Goal: Entertainment & Leisure: Consume media (video, audio)

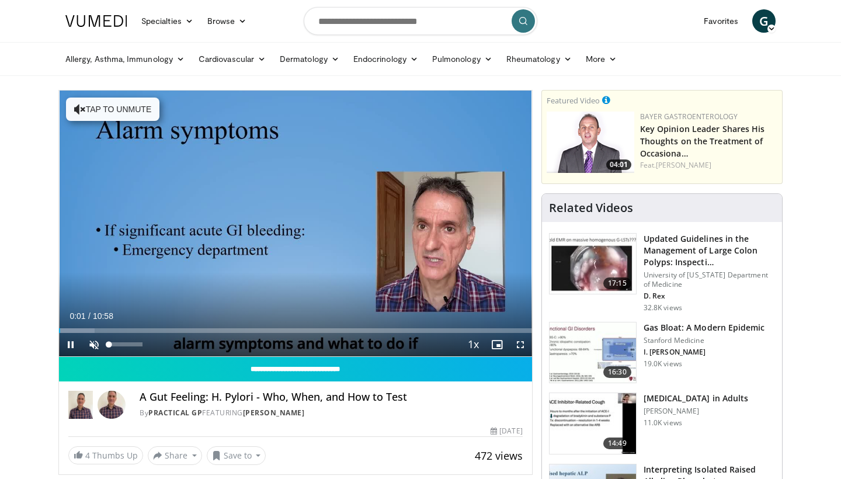
click at [95, 347] on span "Video Player" at bounding box center [93, 344] width 23 height 23
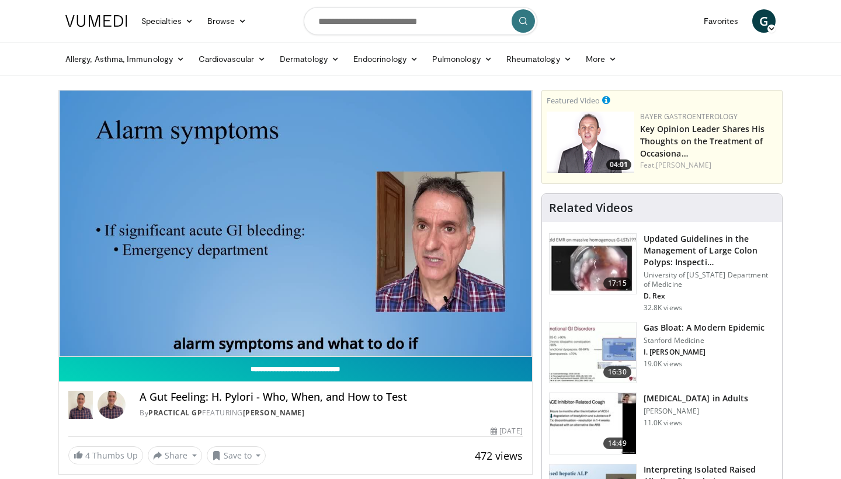
click at [520, 361] on input "**********" at bounding box center [295, 369] width 473 height 25
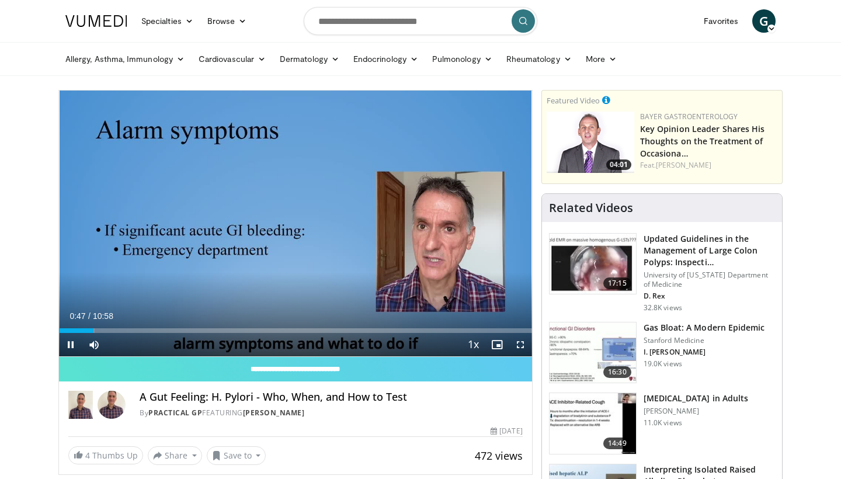
click at [520, 346] on span "Video Player" at bounding box center [520, 344] width 23 height 23
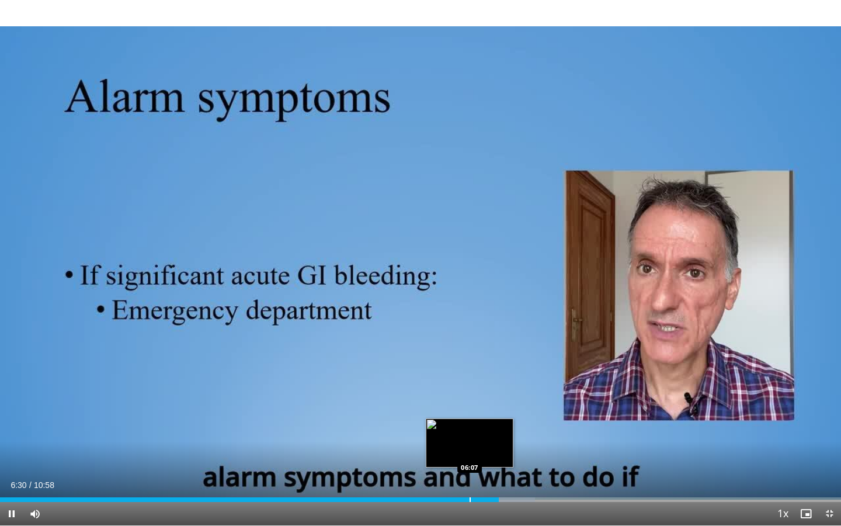
click at [469, 478] on div "Loaded : 63.64% 06:30 06:07" at bounding box center [420, 499] width 841 height 5
click at [447, 478] on div "Progress Bar" at bounding box center [447, 499] width 1 height 5
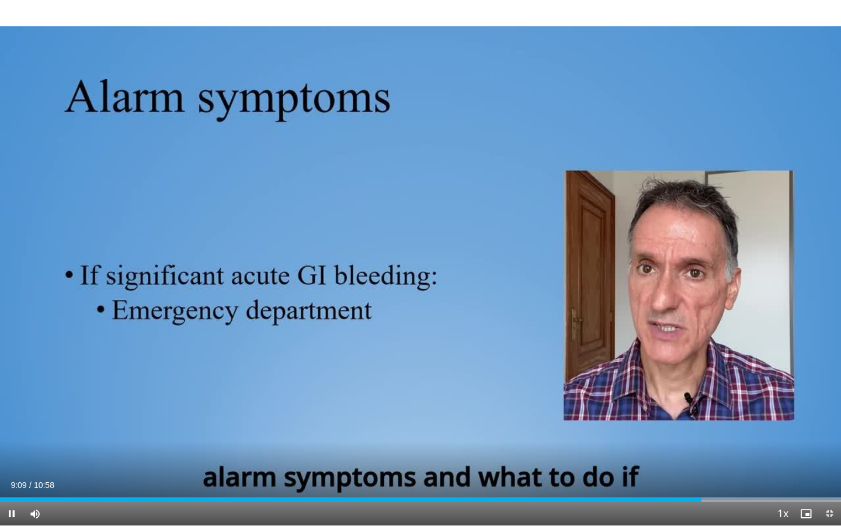
click at [264, 478] on div "Current Time 9:09 / Duration 10:58 Pause Skip Backward Skip Forward Mute Loaded…" at bounding box center [420, 513] width 841 height 23
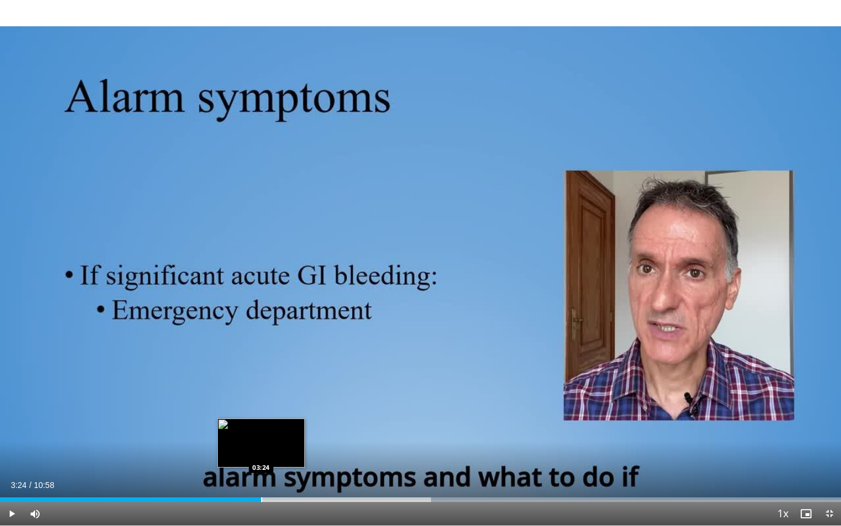
click at [261, 478] on div "Progress Bar" at bounding box center [261, 499] width 1 height 5
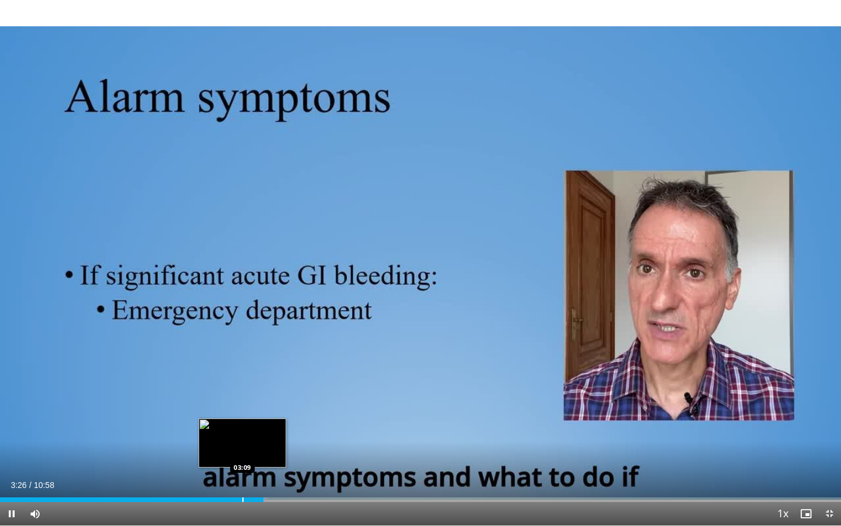
click at [242, 478] on div "Progress Bar" at bounding box center [242, 499] width 1 height 5
click at [227, 478] on div "03:12" at bounding box center [122, 499] width 245 height 5
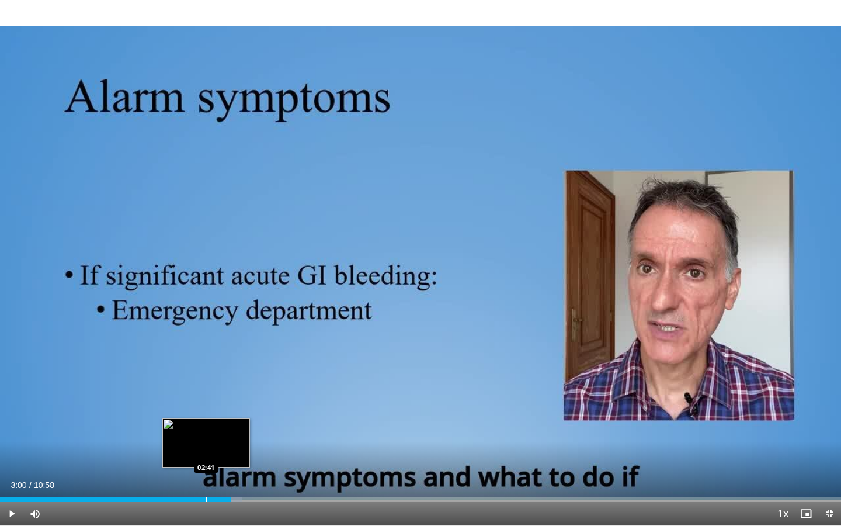
click at [206, 478] on div "Progress Bar" at bounding box center [206, 499] width 1 height 5
click at [192, 478] on div "Progress Bar" at bounding box center [192, 499] width 1 height 5
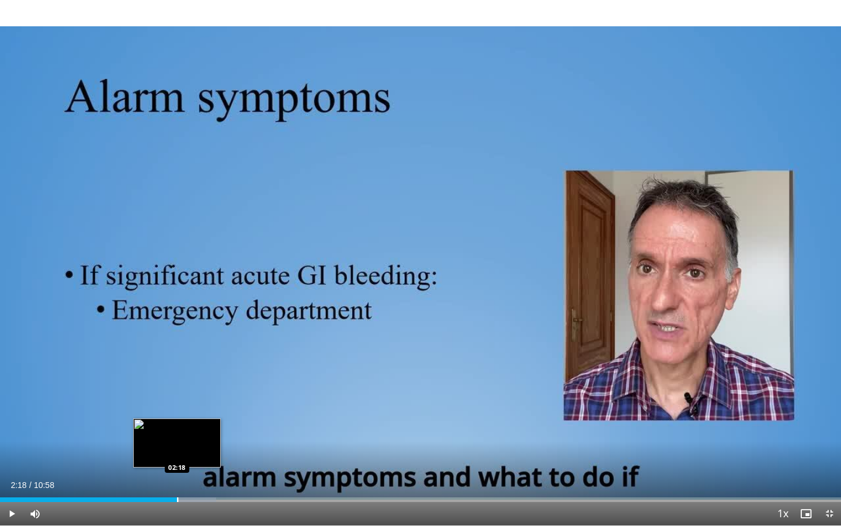
click at [177, 478] on div "Progress Bar" at bounding box center [177, 499] width 1 height 5
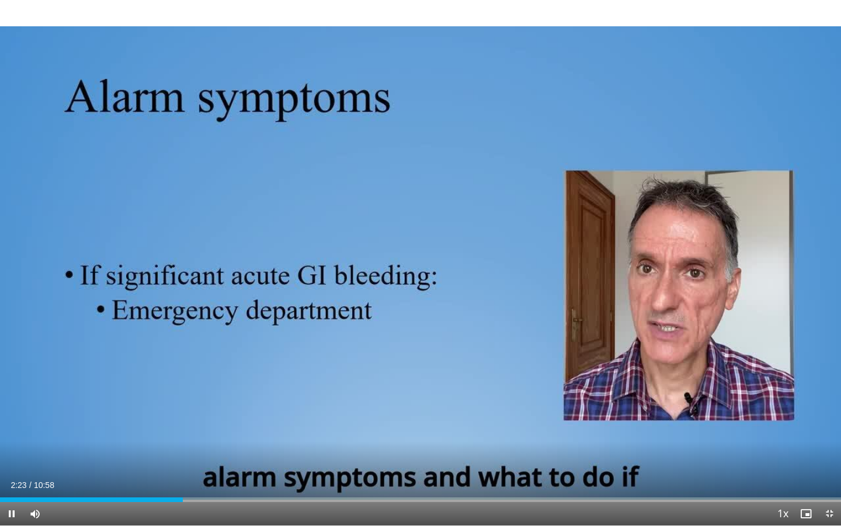
click at [157, 478] on div "Current Time 2:23 / Duration 10:58 Pause Skip Backward Skip Forward Mute Loaded…" at bounding box center [420, 513] width 841 height 23
click at [149, 478] on div "Progress Bar" at bounding box center [149, 499] width 1 height 5
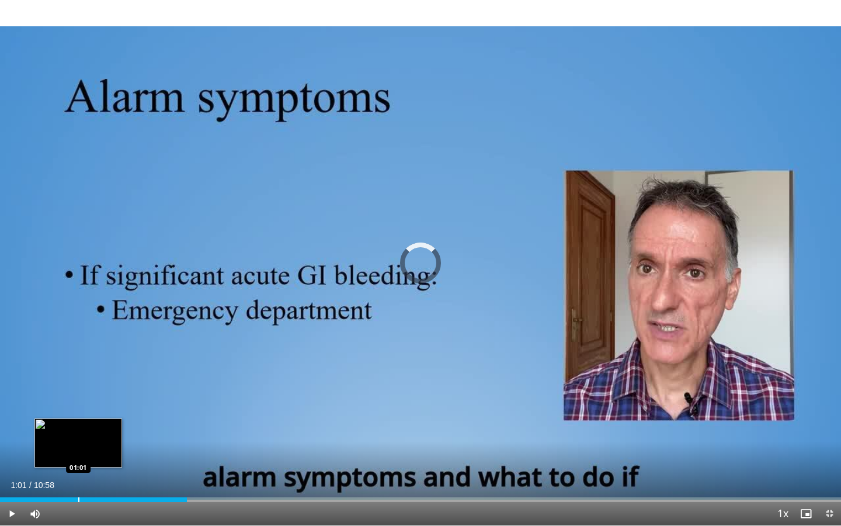
click at [78, 478] on div "Progress Bar" at bounding box center [78, 499] width 1 height 5
click at [93, 478] on div "Progress Bar" at bounding box center [93, 499] width 1 height 5
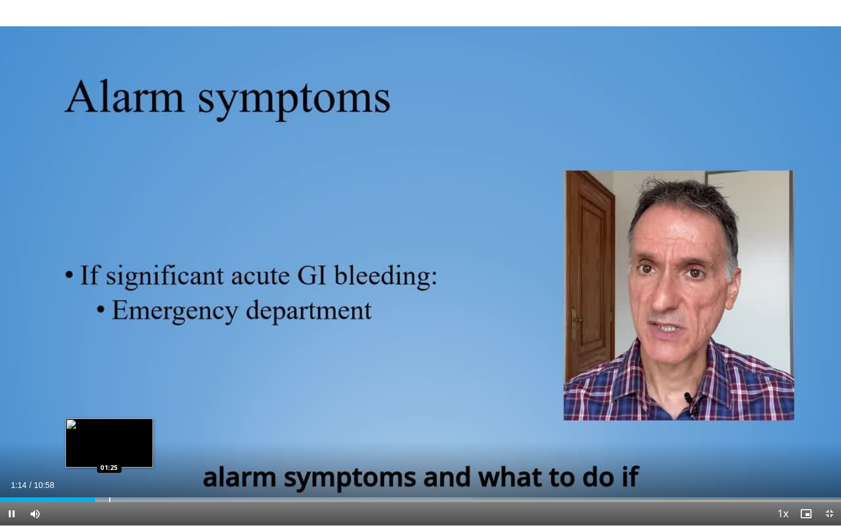
click at [110, 478] on div "Progress Bar" at bounding box center [109, 499] width 1 height 5
click at [125, 478] on div "Progress Bar" at bounding box center [125, 499] width 1 height 5
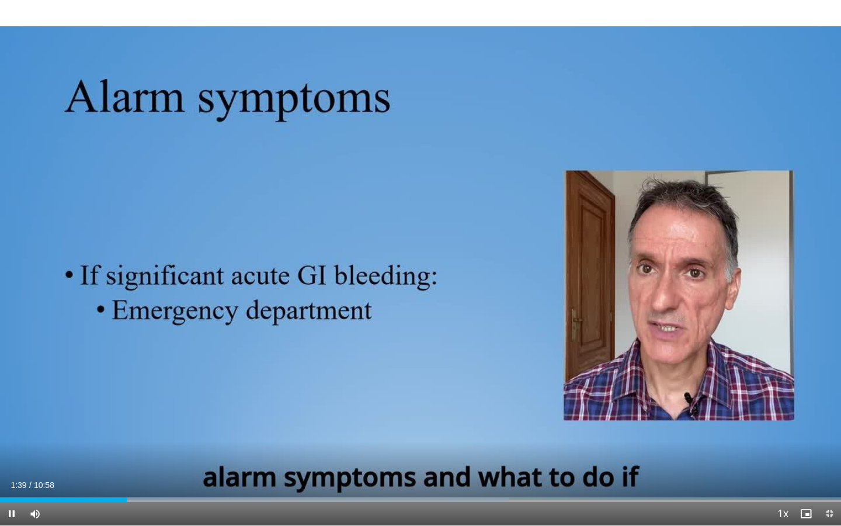
click at [137, 478] on div "Current Time 1:39 / Duration 10:58 Pause Skip Backward Skip Forward Mute Loaded…" at bounding box center [420, 513] width 841 height 23
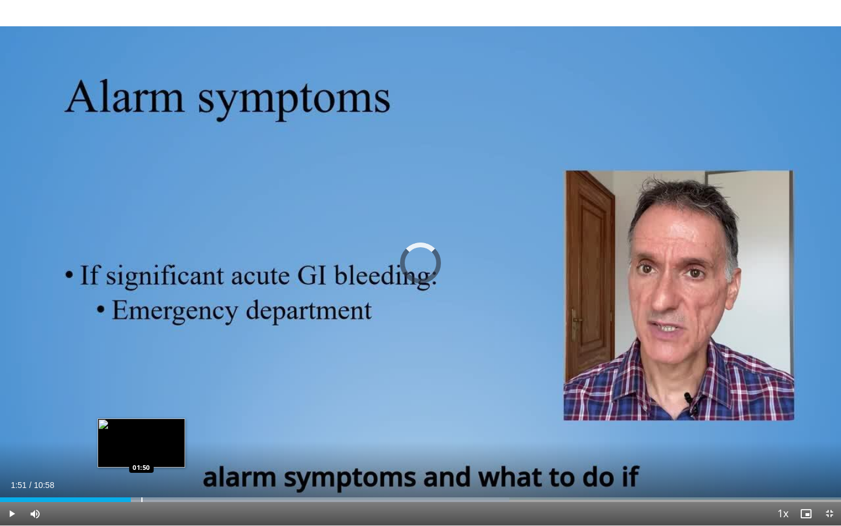
click at [142, 478] on div "Progress Bar" at bounding box center [141, 499] width 1 height 5
click at [157, 478] on div "Progress Bar" at bounding box center [157, 499] width 1 height 5
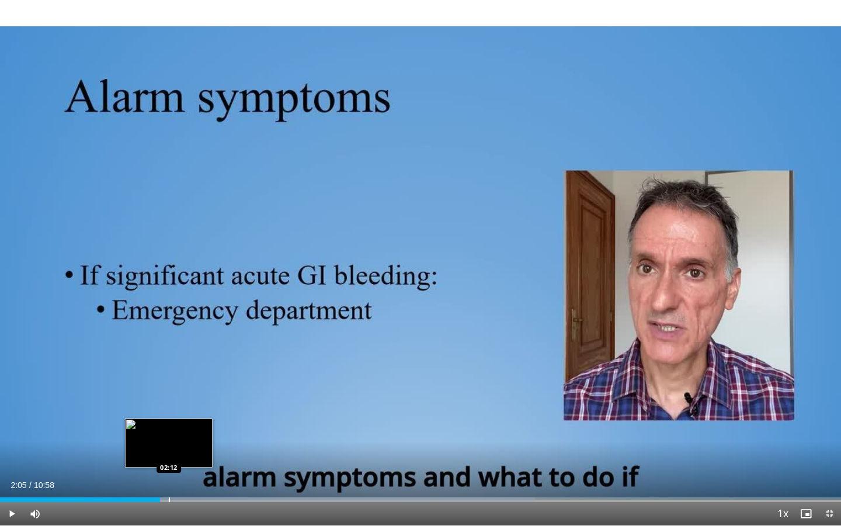
click at [169, 478] on div "Progress Bar" at bounding box center [169, 499] width 1 height 5
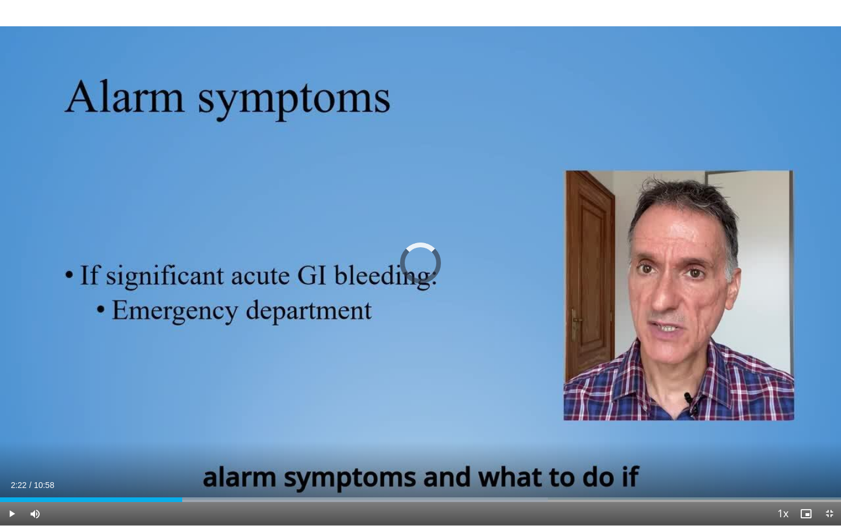
click at [182, 478] on div "Progress Bar" at bounding box center [182, 499] width 1 height 5
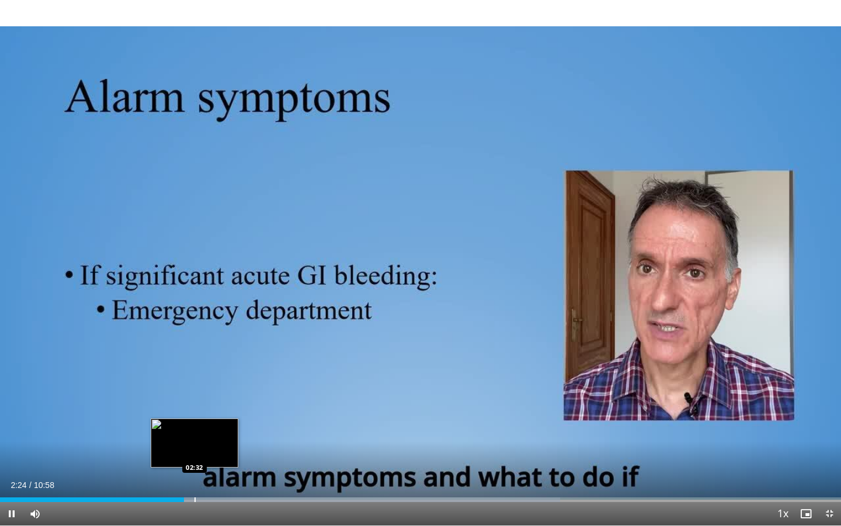
click at [195, 478] on div "Progress Bar" at bounding box center [194, 499] width 1 height 5
click at [210, 478] on div "Progress Bar" at bounding box center [209, 499] width 1 height 5
click at [223, 478] on div "Progress Bar" at bounding box center [223, 499] width 1 height 5
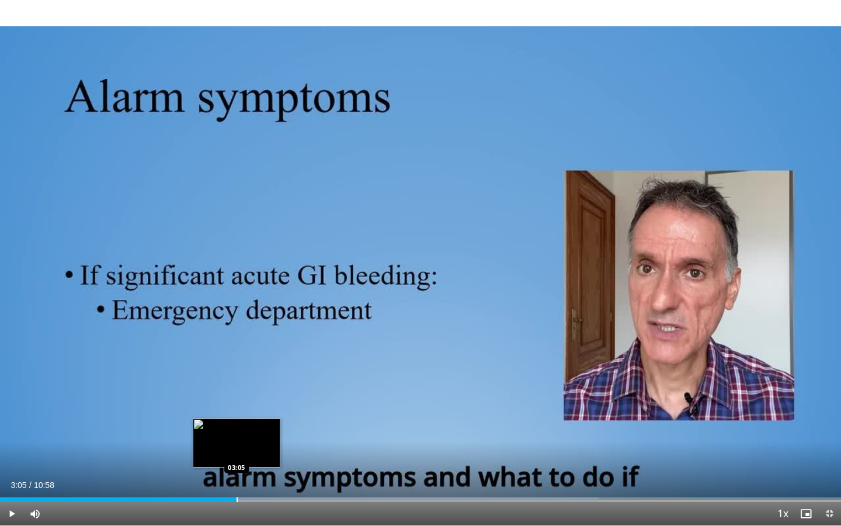
click at [237, 478] on div "Progress Bar" at bounding box center [237, 499] width 1 height 5
click at [251, 478] on div "Progress Bar" at bounding box center [251, 499] width 1 height 5
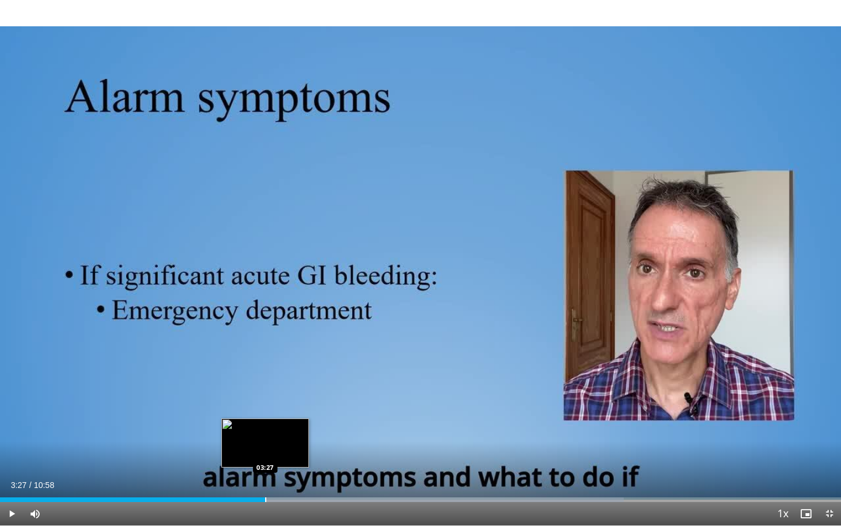
click at [265, 478] on div "Progress Bar" at bounding box center [265, 499] width 1 height 5
click at [279, 478] on div "Progress Bar" at bounding box center [279, 499] width 1 height 5
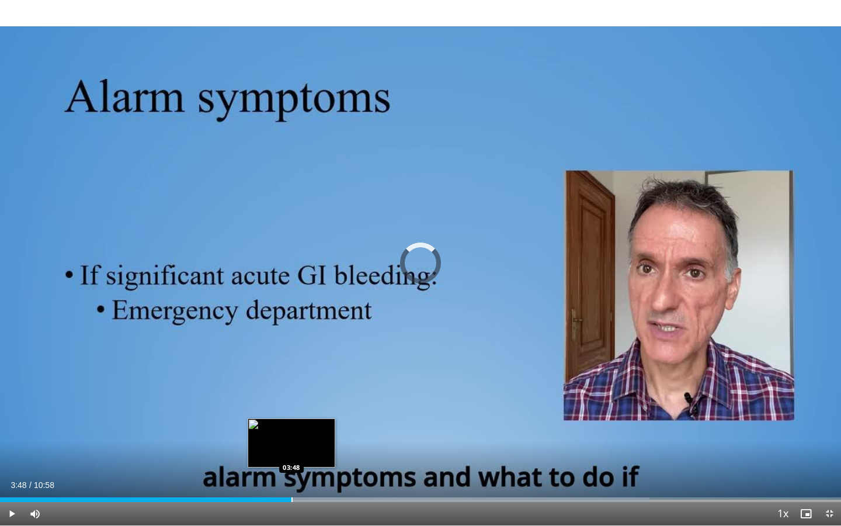
click at [291, 478] on div "Progress Bar" at bounding box center [291, 499] width 1 height 5
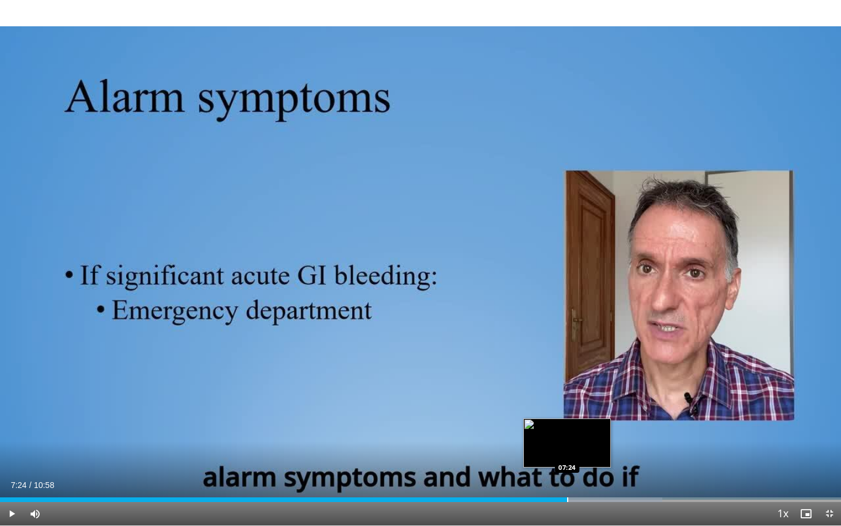
click at [567, 478] on div "Progress Bar" at bounding box center [567, 499] width 1 height 5
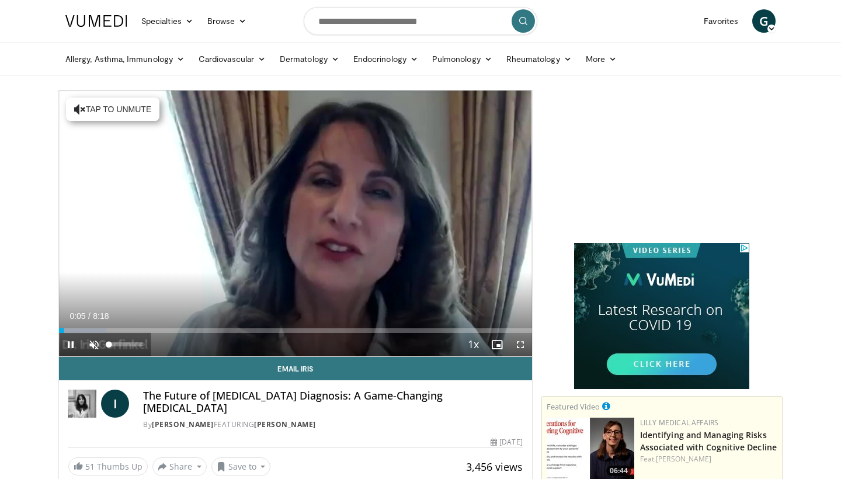
click at [91, 343] on span "Video Player" at bounding box center [93, 344] width 23 height 23
